Goal: Task Accomplishment & Management: Manage account settings

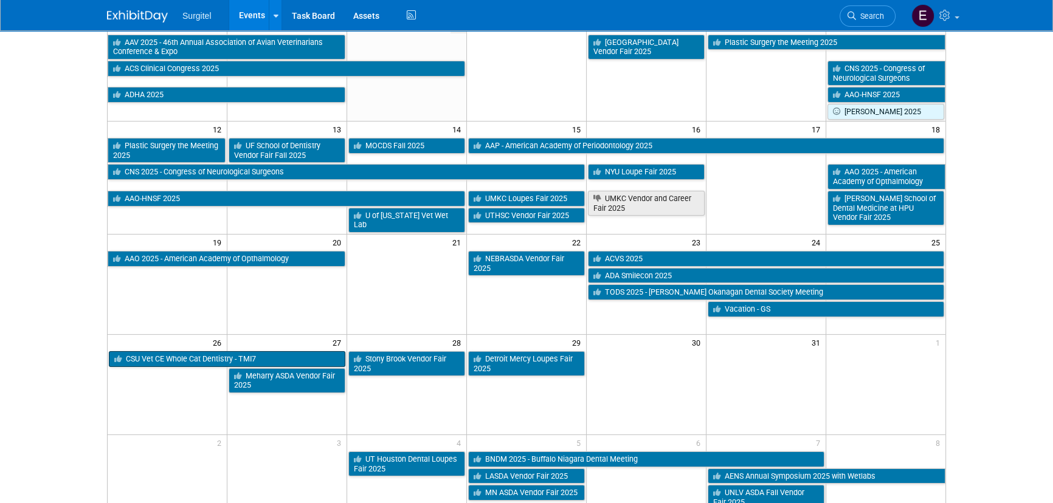
scroll to position [214, 0]
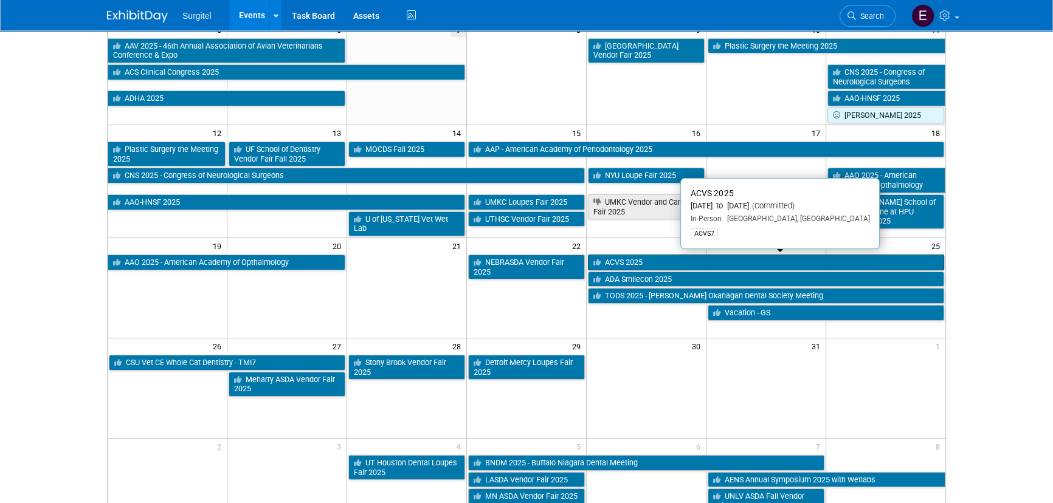
click at [677, 264] on link "ACVS 2025" at bounding box center [766, 263] width 356 height 16
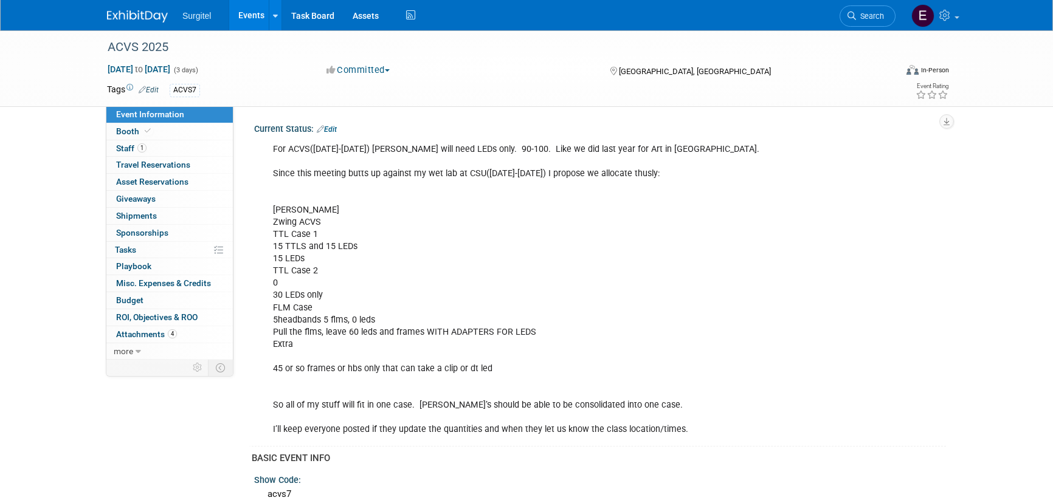
select select "Wet Lab"
select select "Veterinarian"
select select "No"
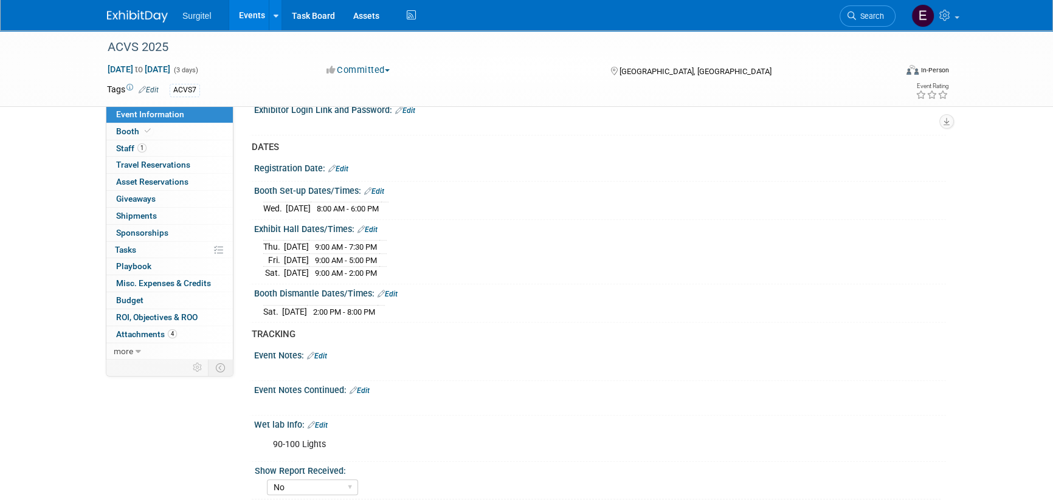
scroll to position [995, 0]
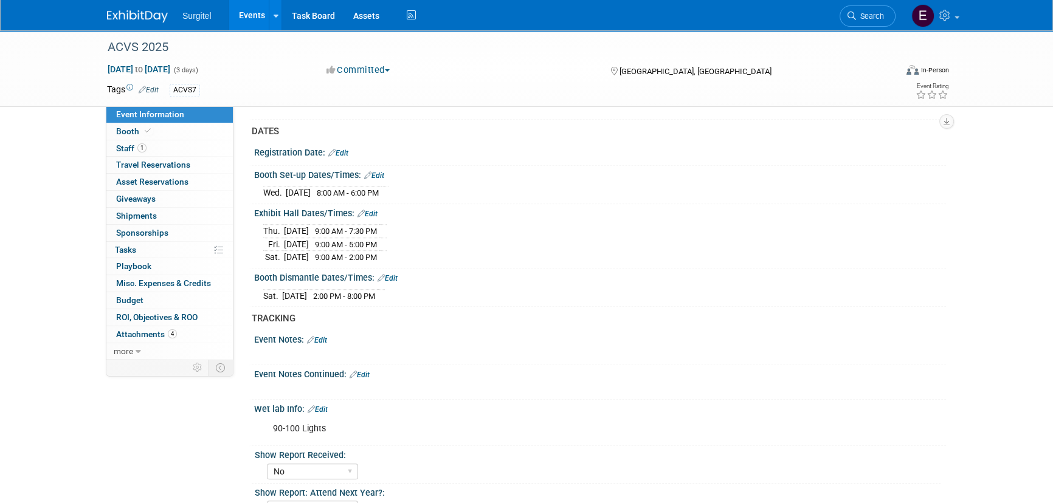
click at [379, 219] on div "Exhibit Hall Dates/Times: Edit" at bounding box center [600, 212] width 692 height 16
click at [375, 218] on link "Edit" at bounding box center [368, 214] width 20 height 9
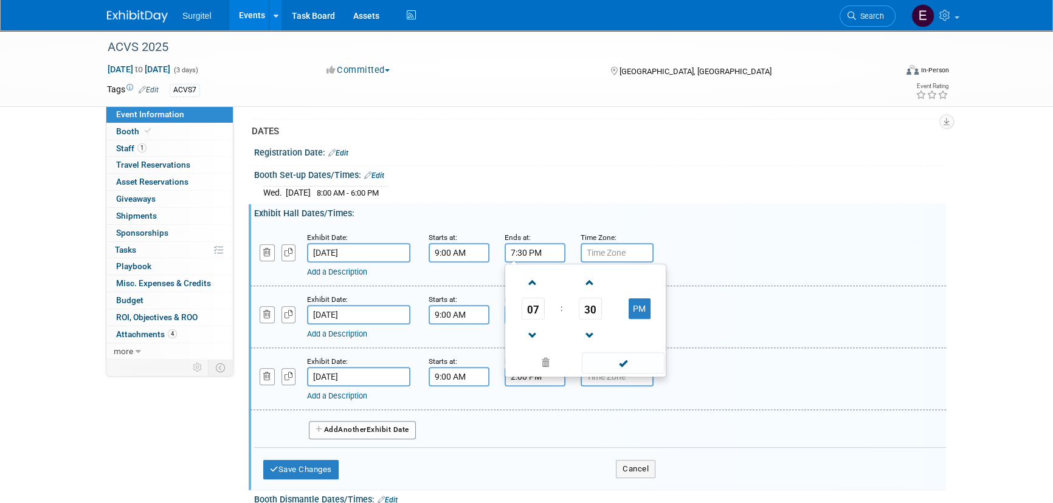
click at [530, 261] on input "7:30 PM" at bounding box center [535, 252] width 61 height 19
click at [584, 317] on span "30" at bounding box center [590, 309] width 23 height 22
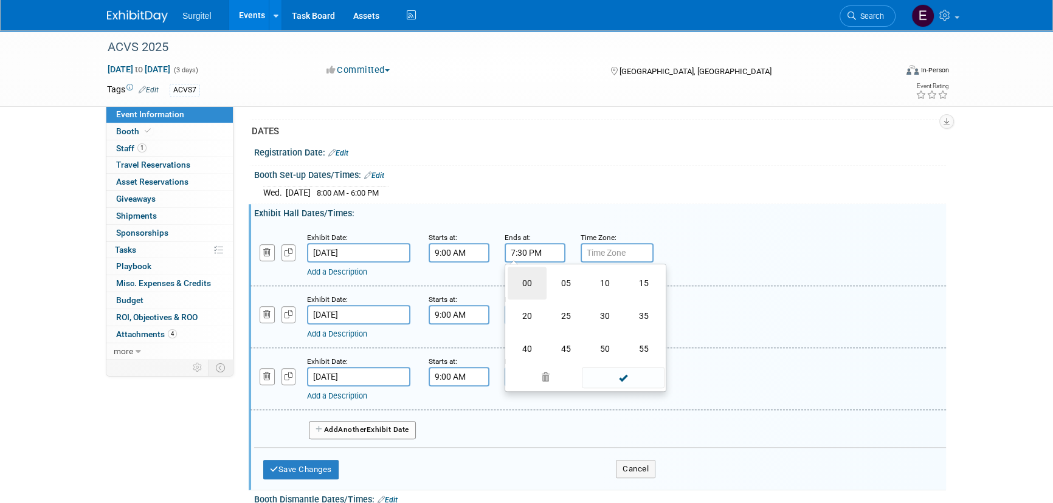
click at [544, 293] on td "00" at bounding box center [527, 283] width 39 height 33
type input "7:00 PM"
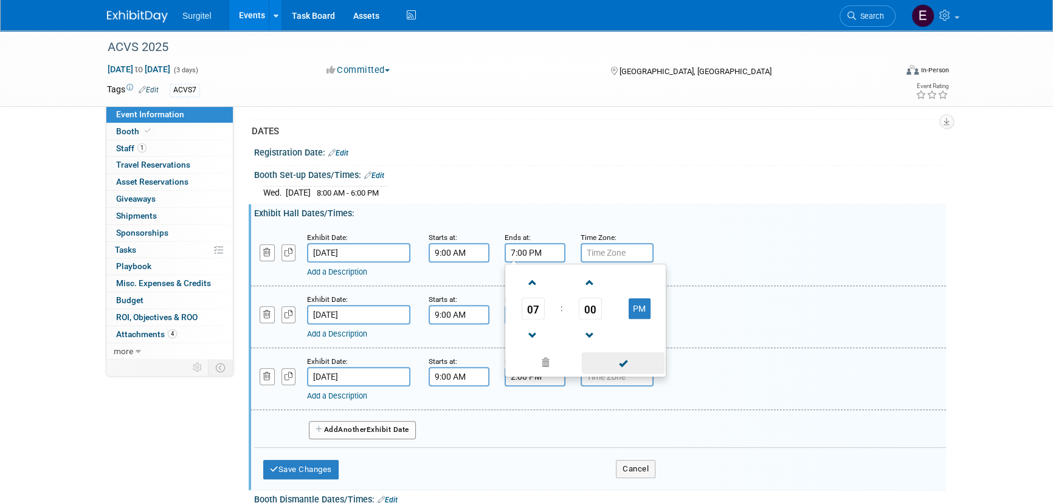
click at [651, 370] on span at bounding box center [623, 363] width 82 height 21
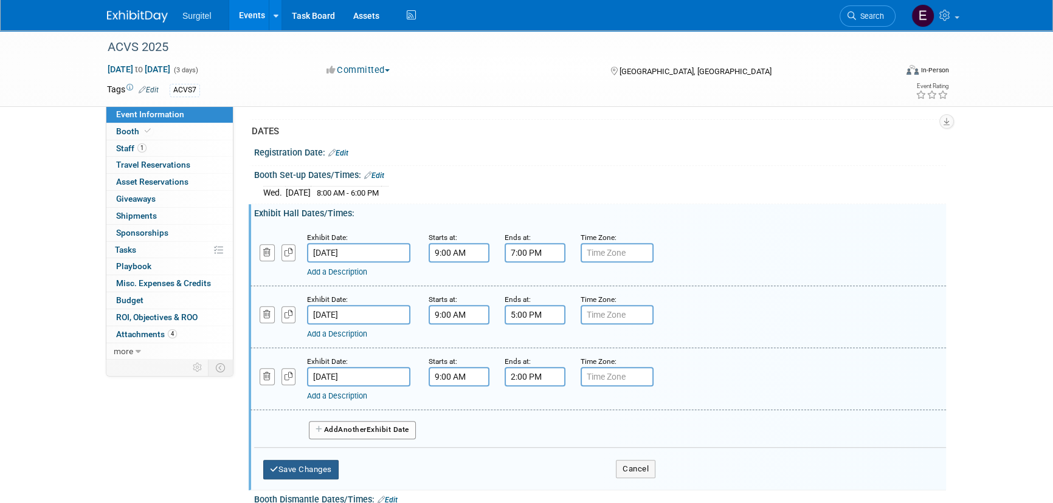
click at [279, 480] on button "Save Changes" at bounding box center [300, 469] width 75 height 19
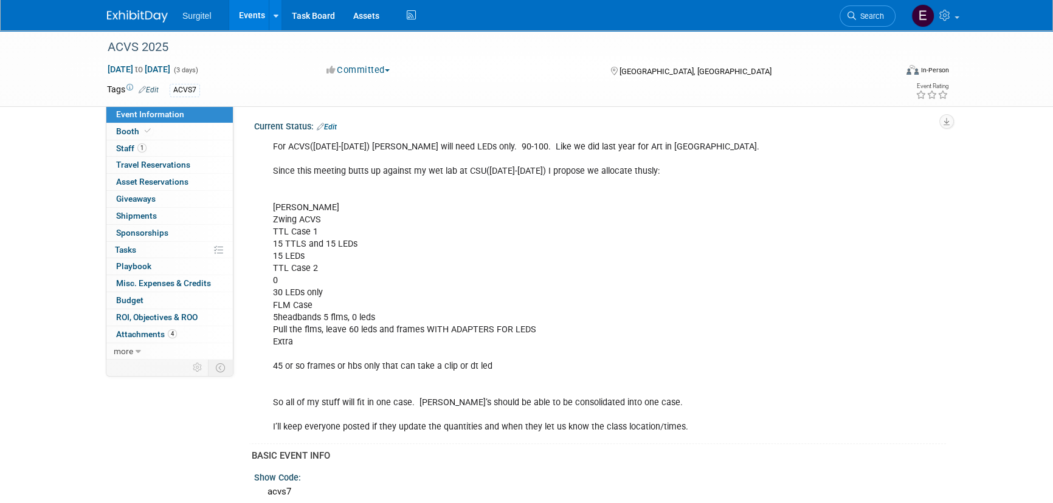
scroll to position [0, 0]
